Goal: Navigation & Orientation: Go to known website

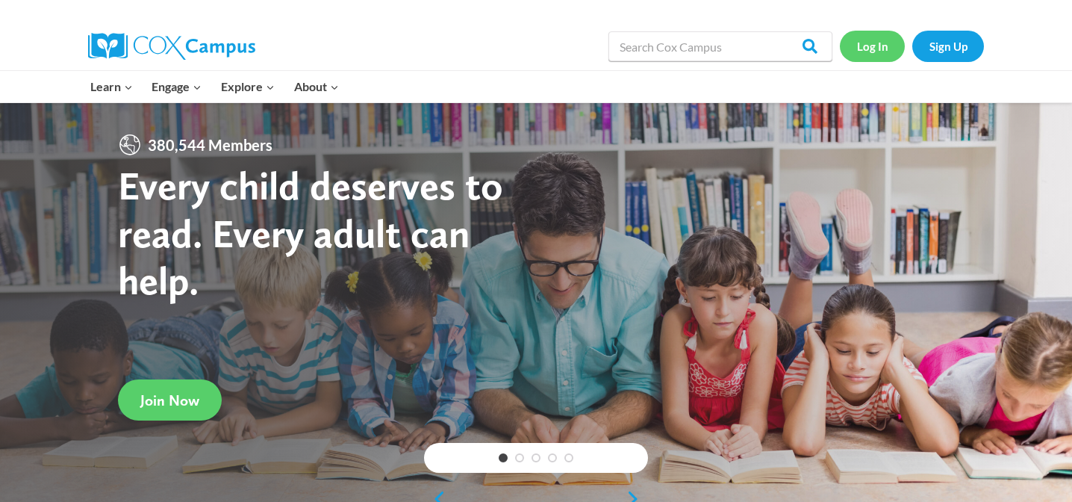
click at [863, 53] on link "Log In" at bounding box center [872, 46] width 65 height 31
click at [884, 40] on link "Log In" at bounding box center [872, 46] width 65 height 31
